Goal: Task Accomplishment & Management: Manage account settings

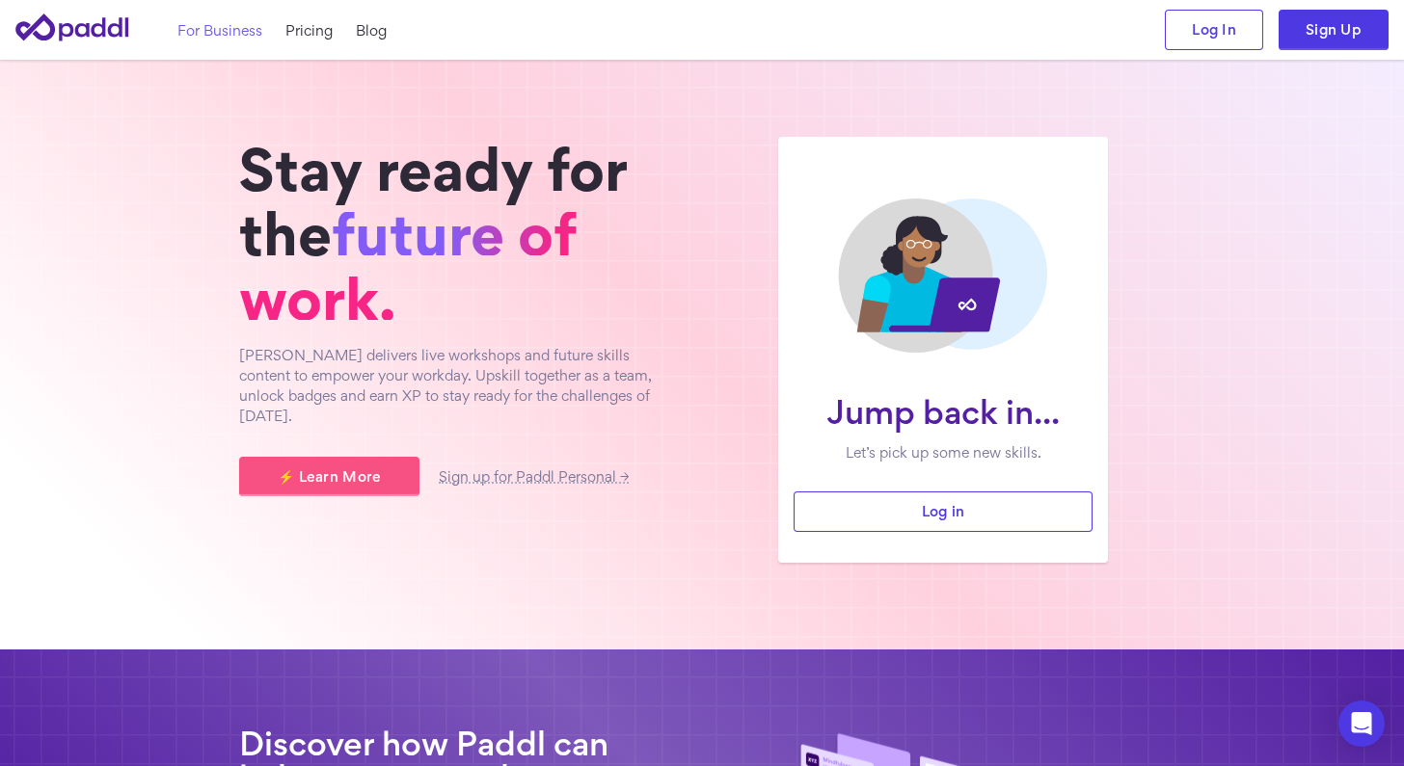
click at [212, 30] on link "For Business" at bounding box center [219, 30] width 85 height 20
click at [1219, 18] on link "Log In" at bounding box center [1214, 30] width 98 height 40
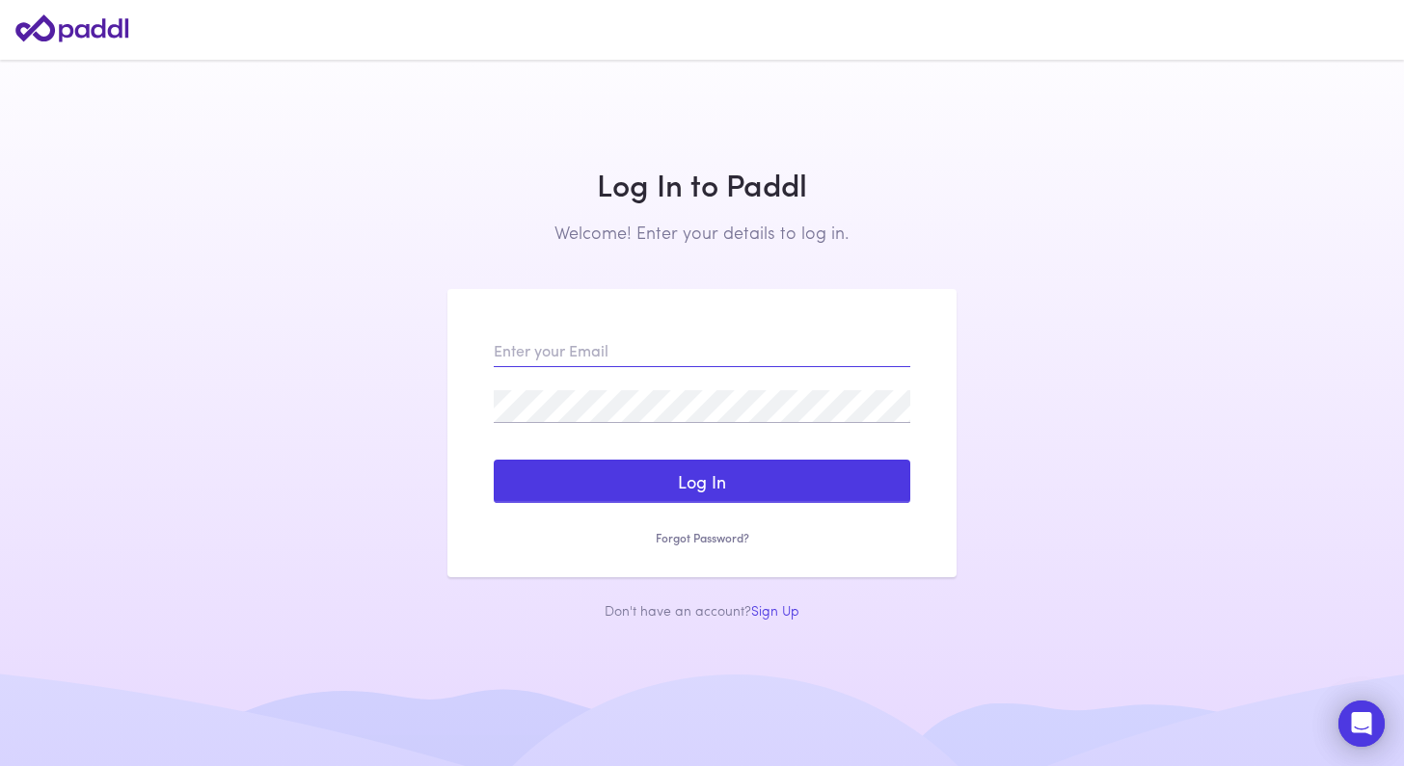
click at [496, 335] on input "email" at bounding box center [702, 351] width 417 height 33
type input "dominique@paddl.co"
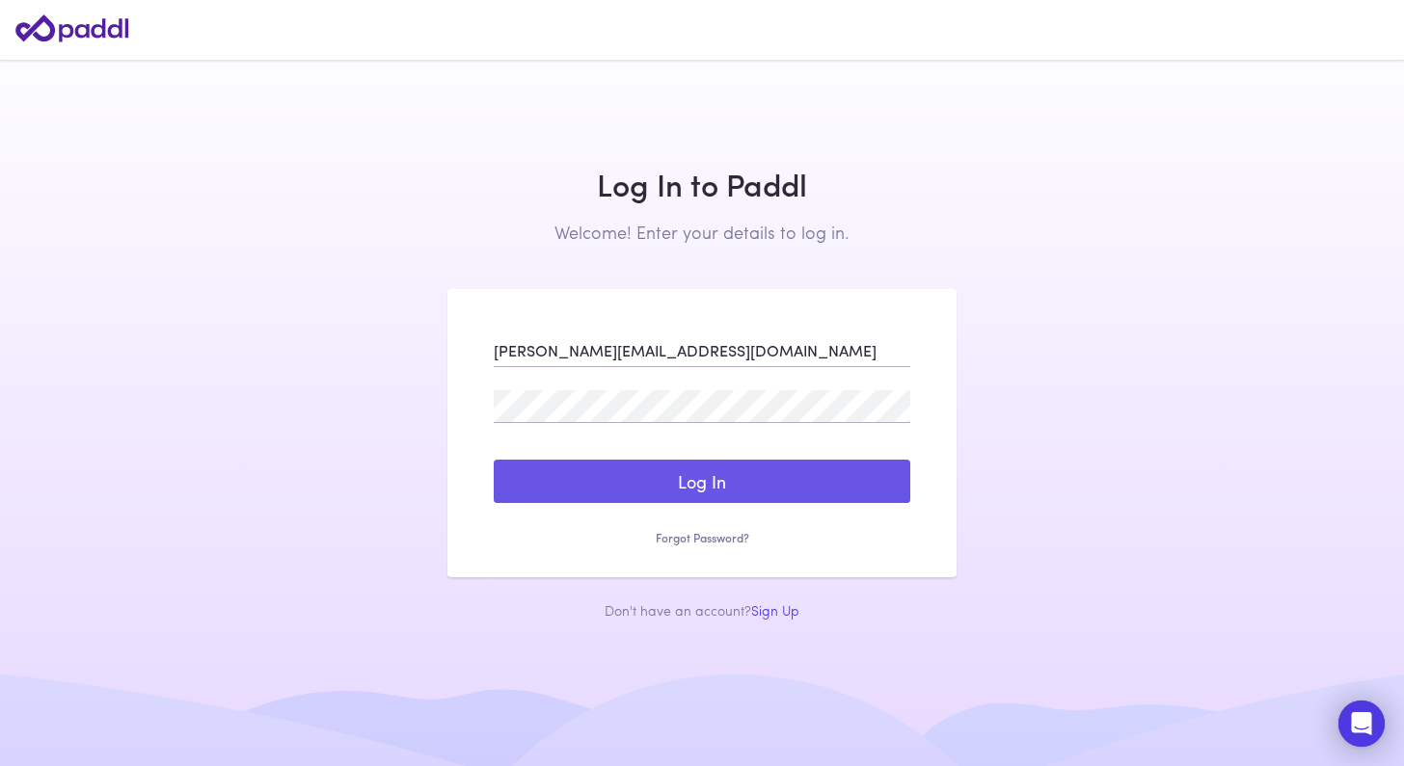
click at [706, 482] on button "Log In" at bounding box center [702, 482] width 417 height 44
